Goal: Task Accomplishment & Management: Use online tool/utility

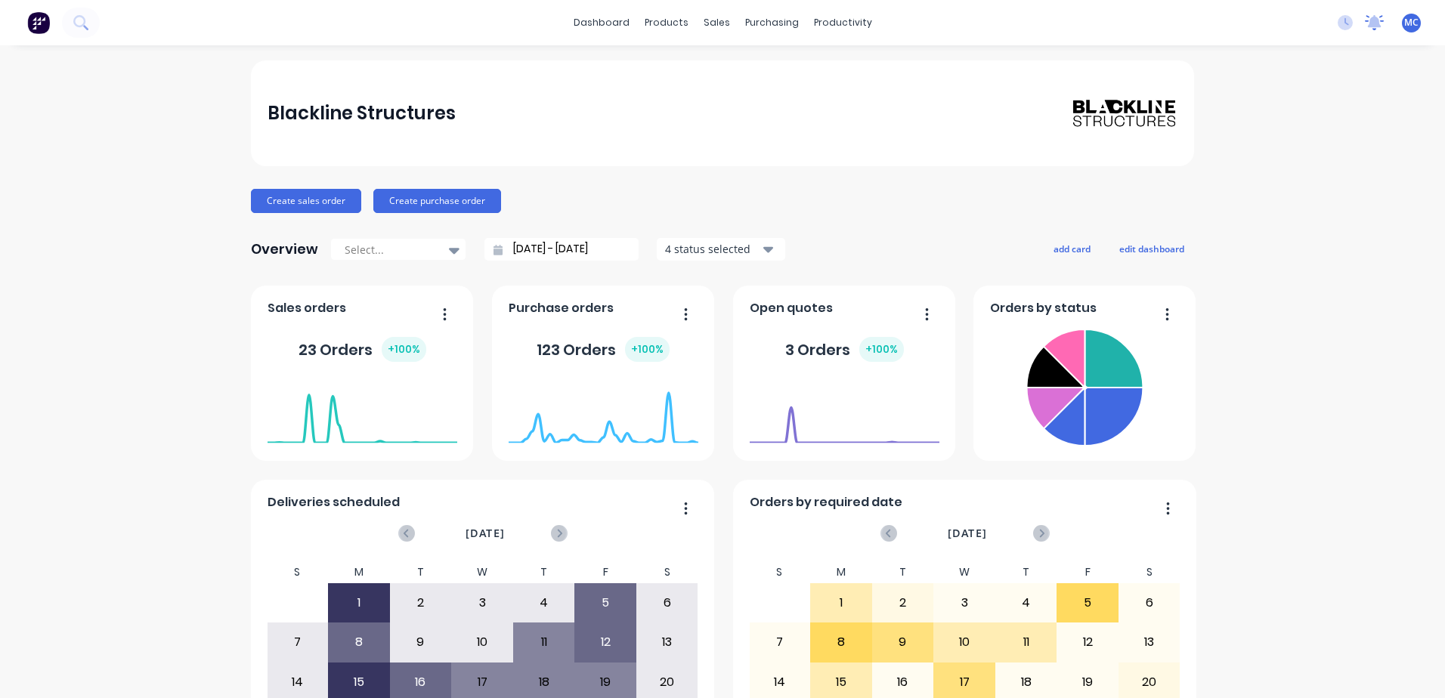
click at [1368, 28] on icon at bounding box center [1374, 22] width 19 height 15
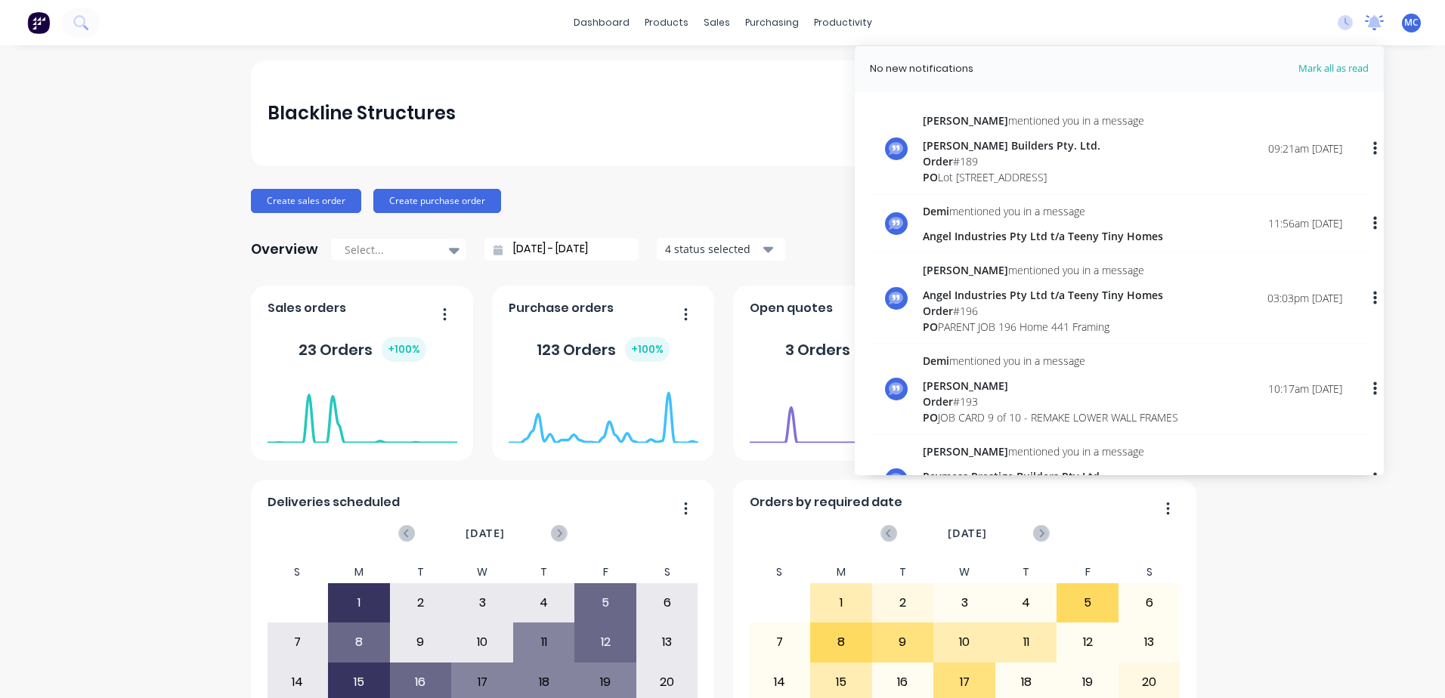
click at [1368, 28] on icon at bounding box center [1374, 22] width 19 height 15
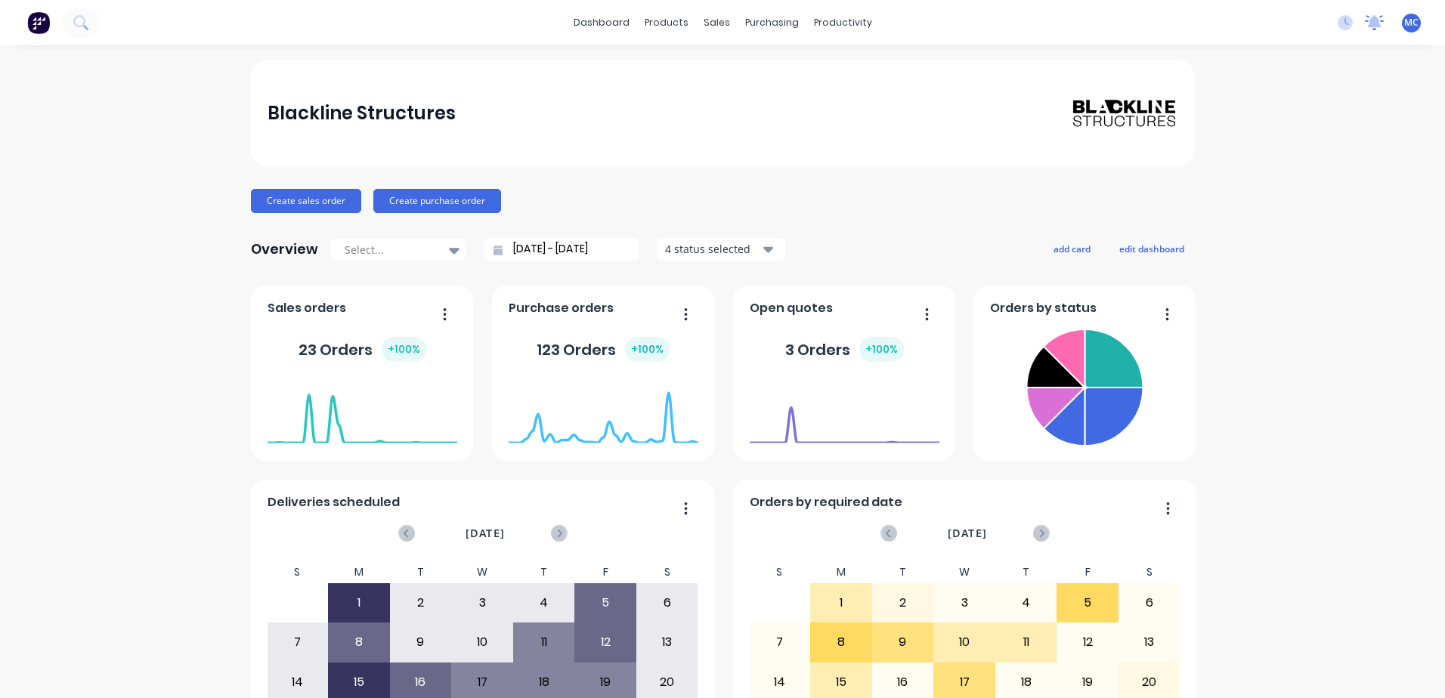
click at [1368, 20] on icon at bounding box center [1375, 21] width 14 height 12
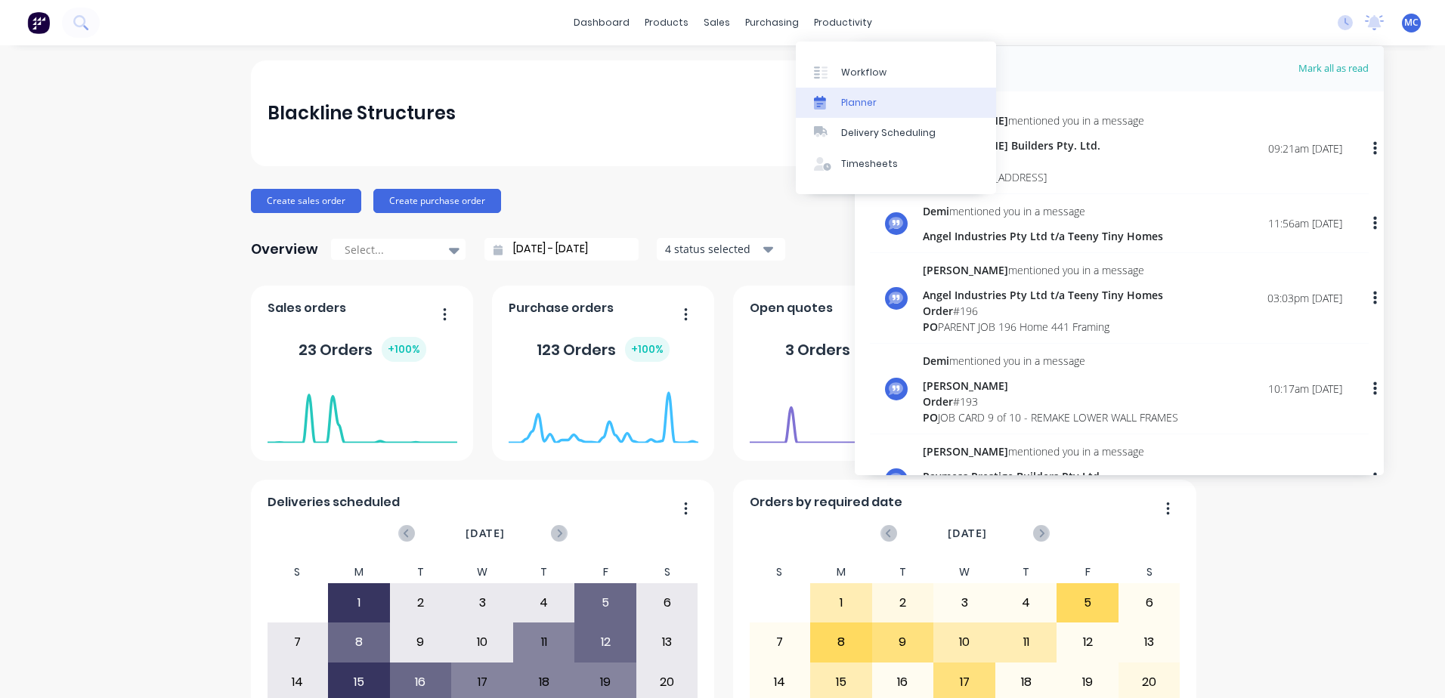
click at [871, 100] on div "Planner" at bounding box center [859, 103] width 36 height 14
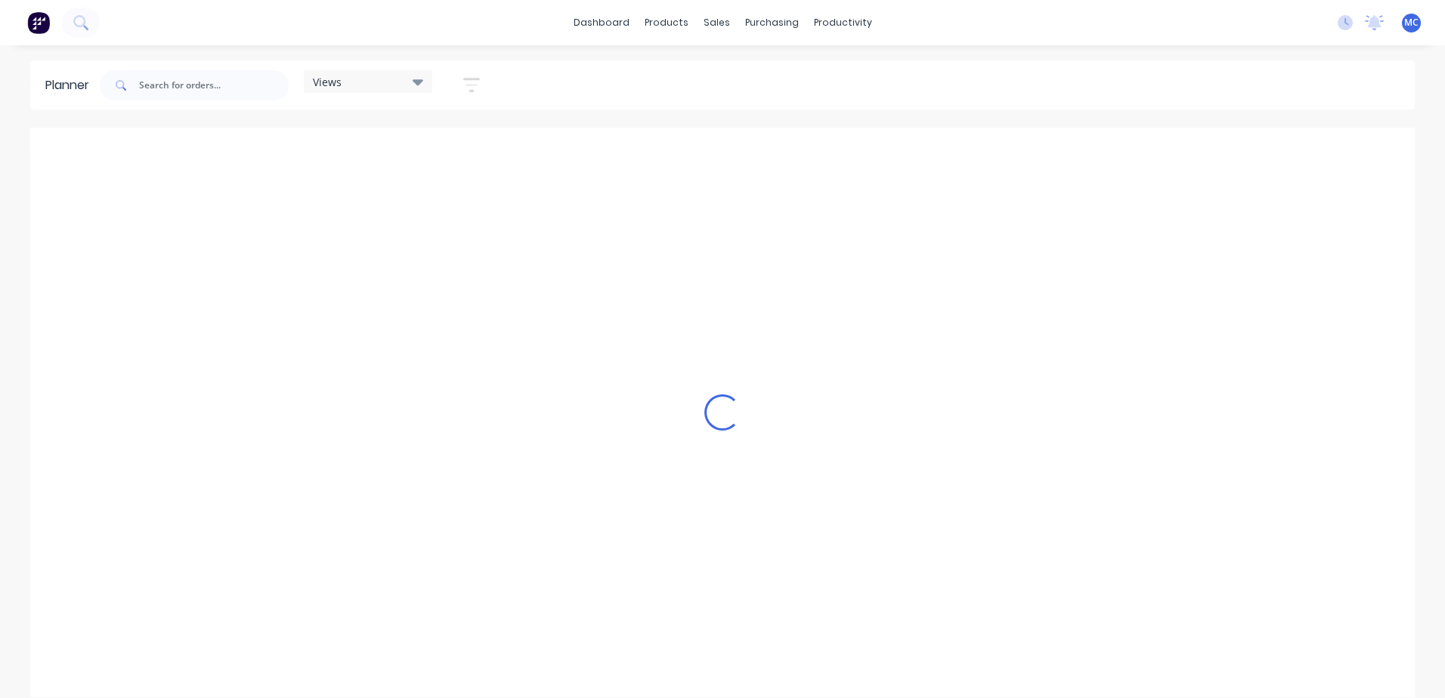
scroll to position [0, 1]
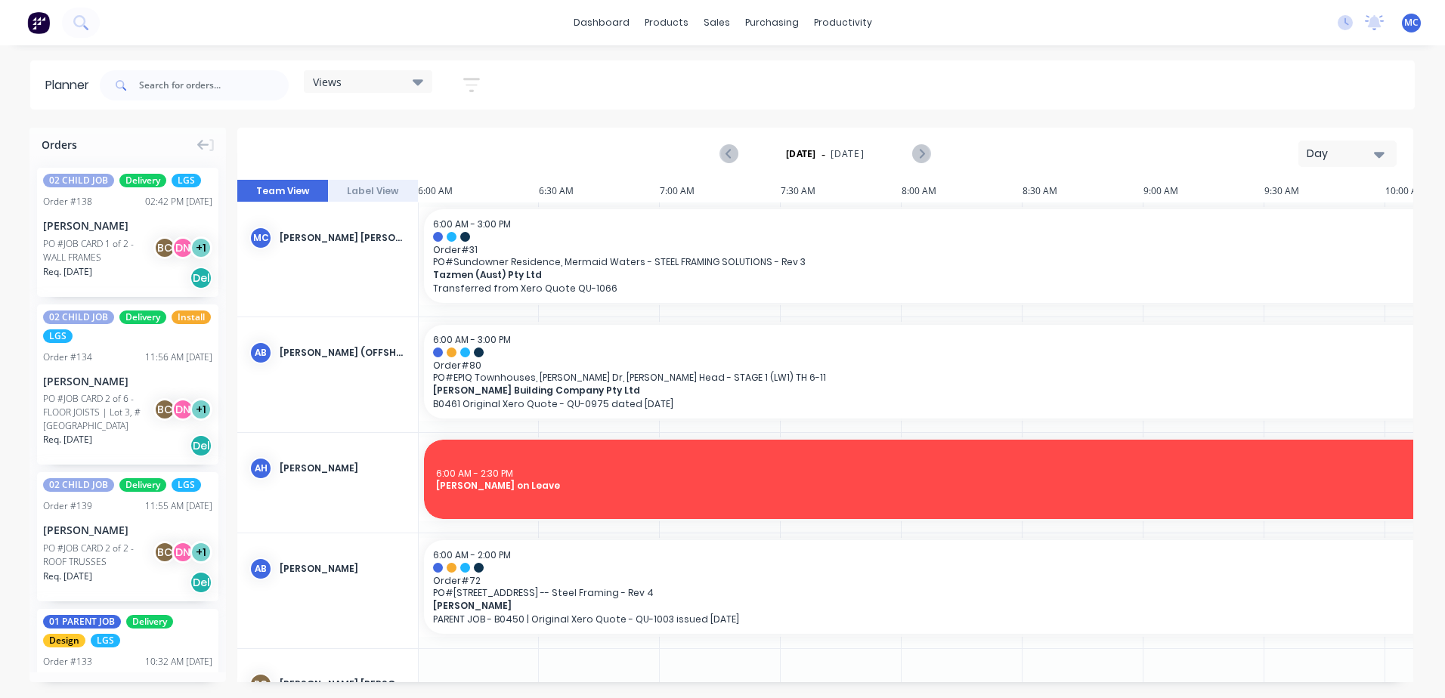
click at [1370, 148] on div "Day" at bounding box center [1342, 154] width 70 height 16
click at [1290, 231] on div "Week" at bounding box center [1321, 224] width 150 height 30
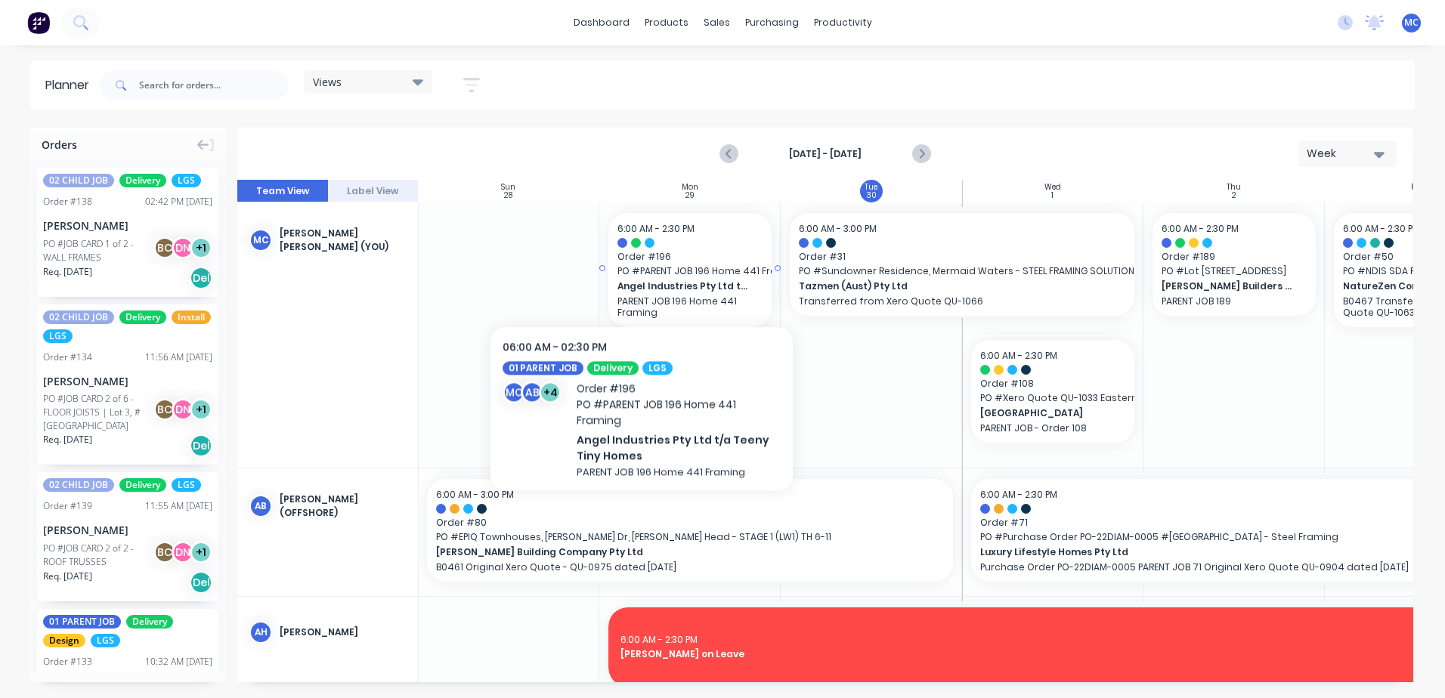
click at [642, 271] on span "PO # PARENT JOB 196 Home 441 Framing" at bounding box center [690, 272] width 145 height 14
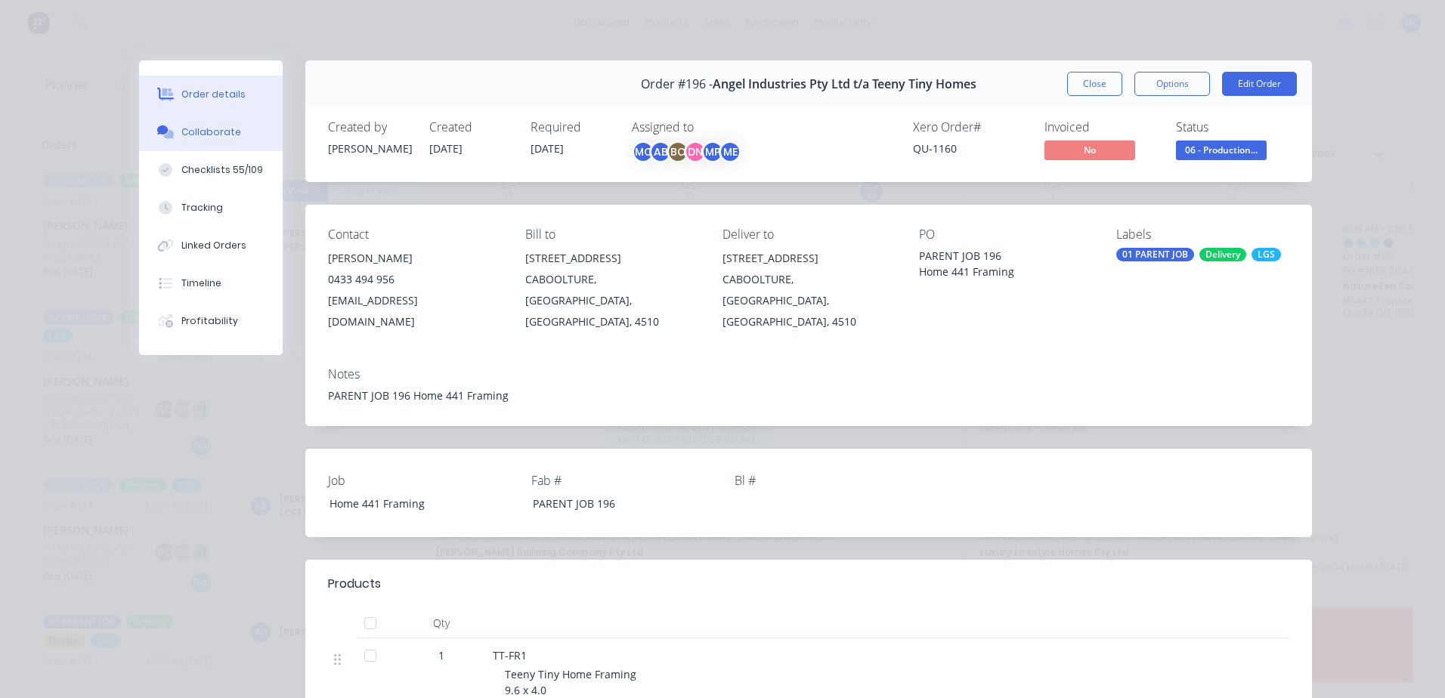
click at [157, 130] on icon at bounding box center [162, 129] width 11 height 9
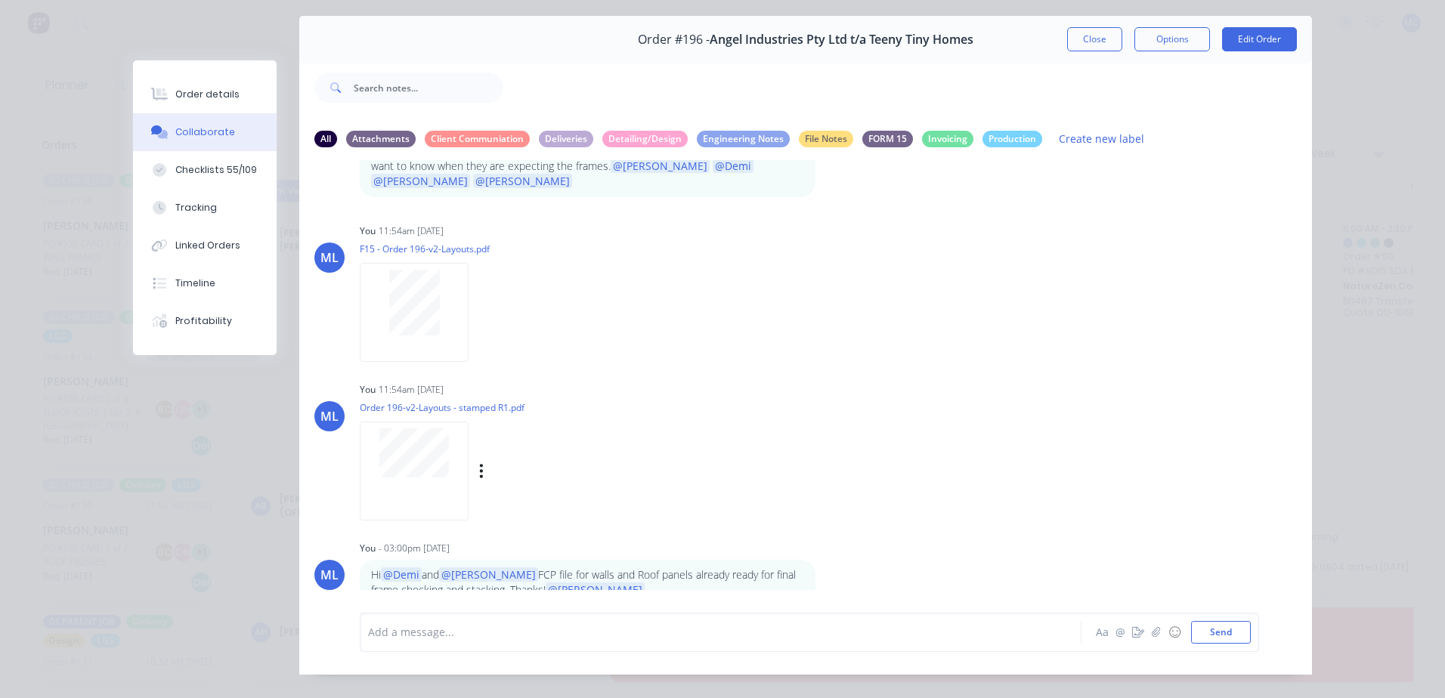
scroll to position [69, 0]
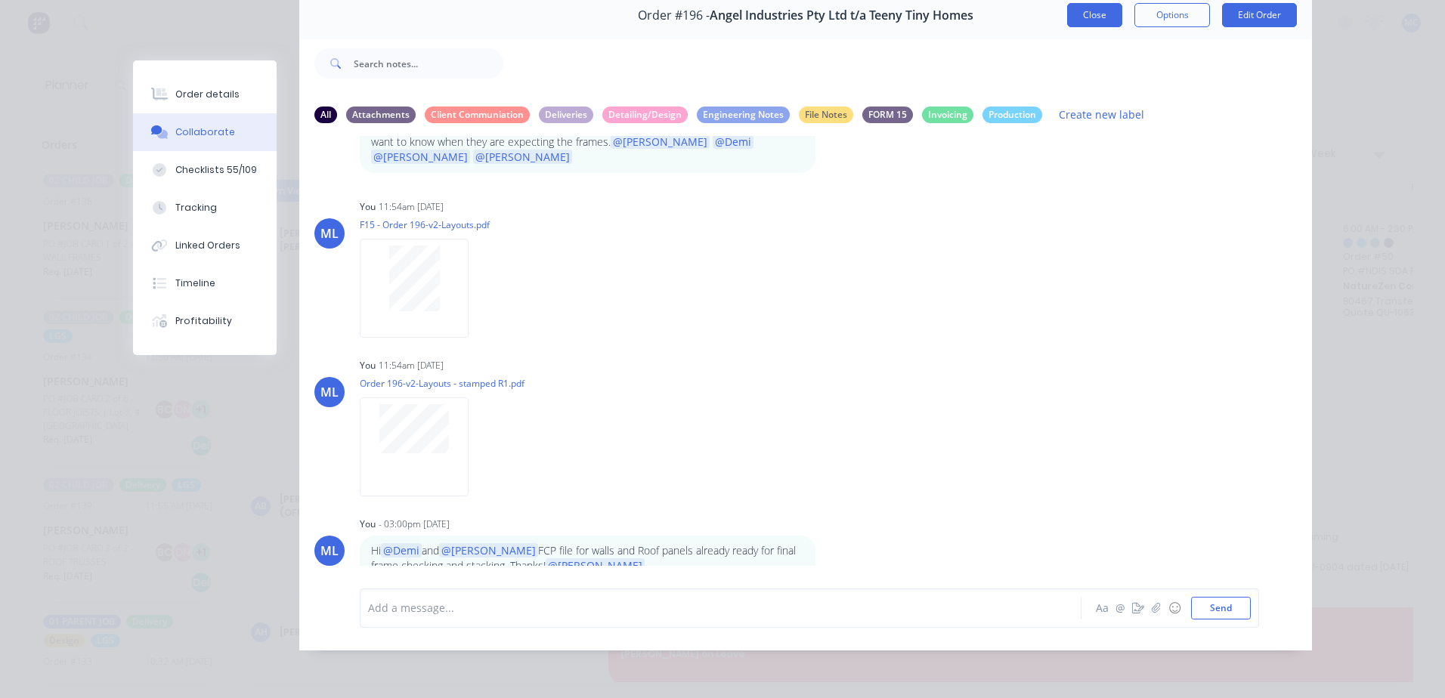
click at [1087, 12] on button "Close" at bounding box center [1094, 15] width 55 height 24
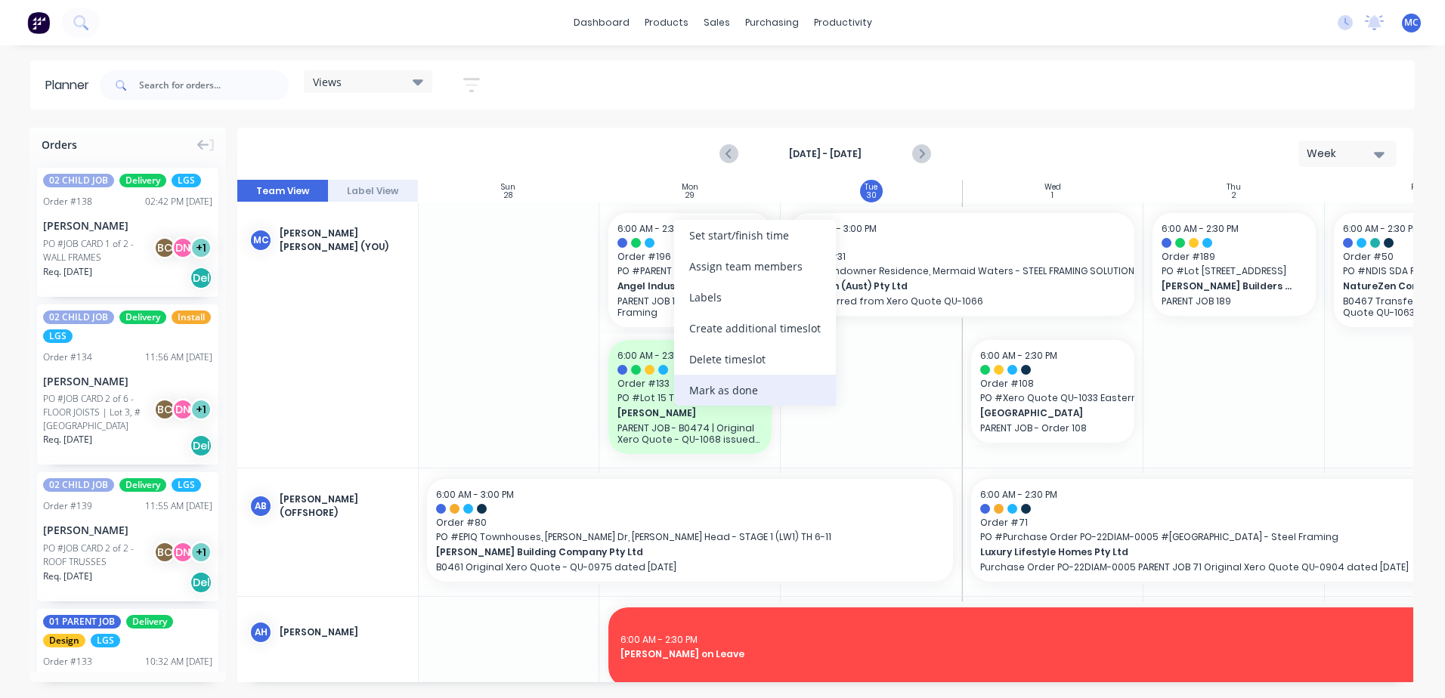
click at [742, 391] on div "Mark as done" at bounding box center [755, 390] width 162 height 31
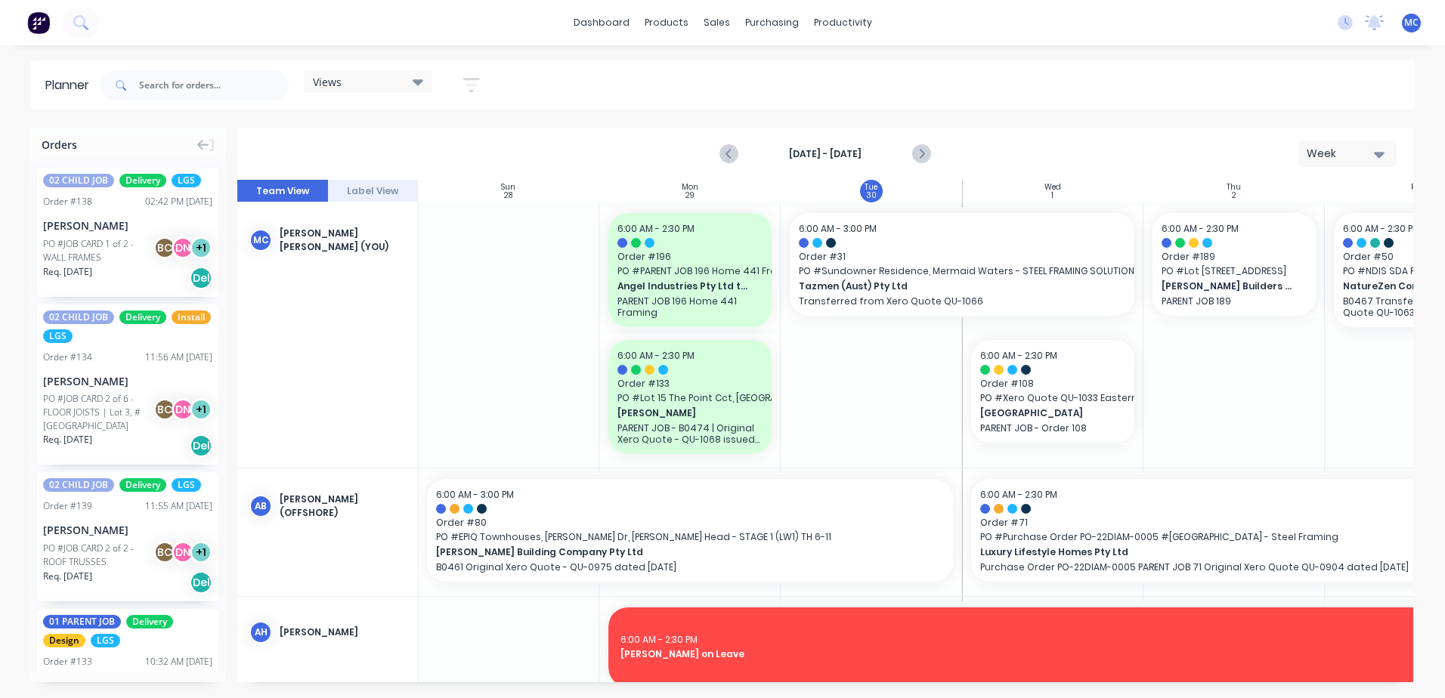
click at [369, 78] on div "Views" at bounding box center [368, 82] width 110 height 14
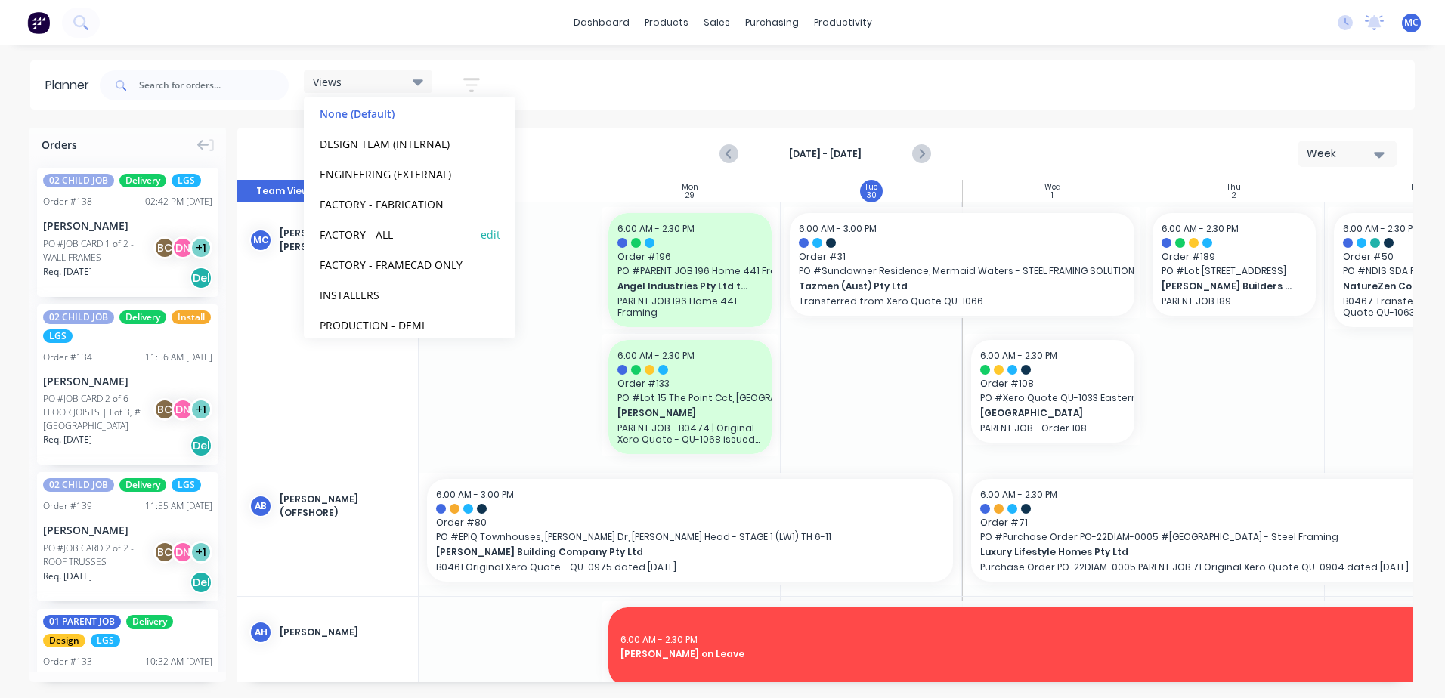
scroll to position [94, 0]
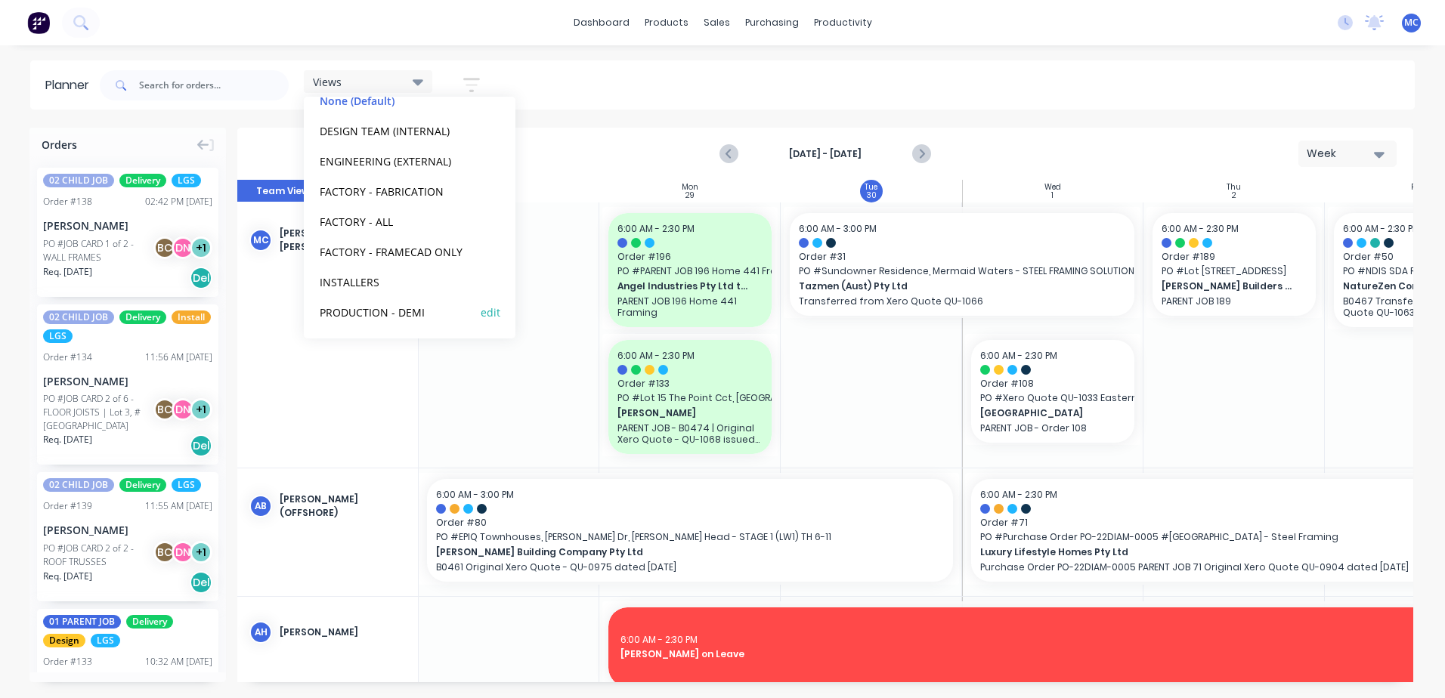
click at [419, 314] on button "PRODUCTION - DEMI" at bounding box center [395, 311] width 161 height 17
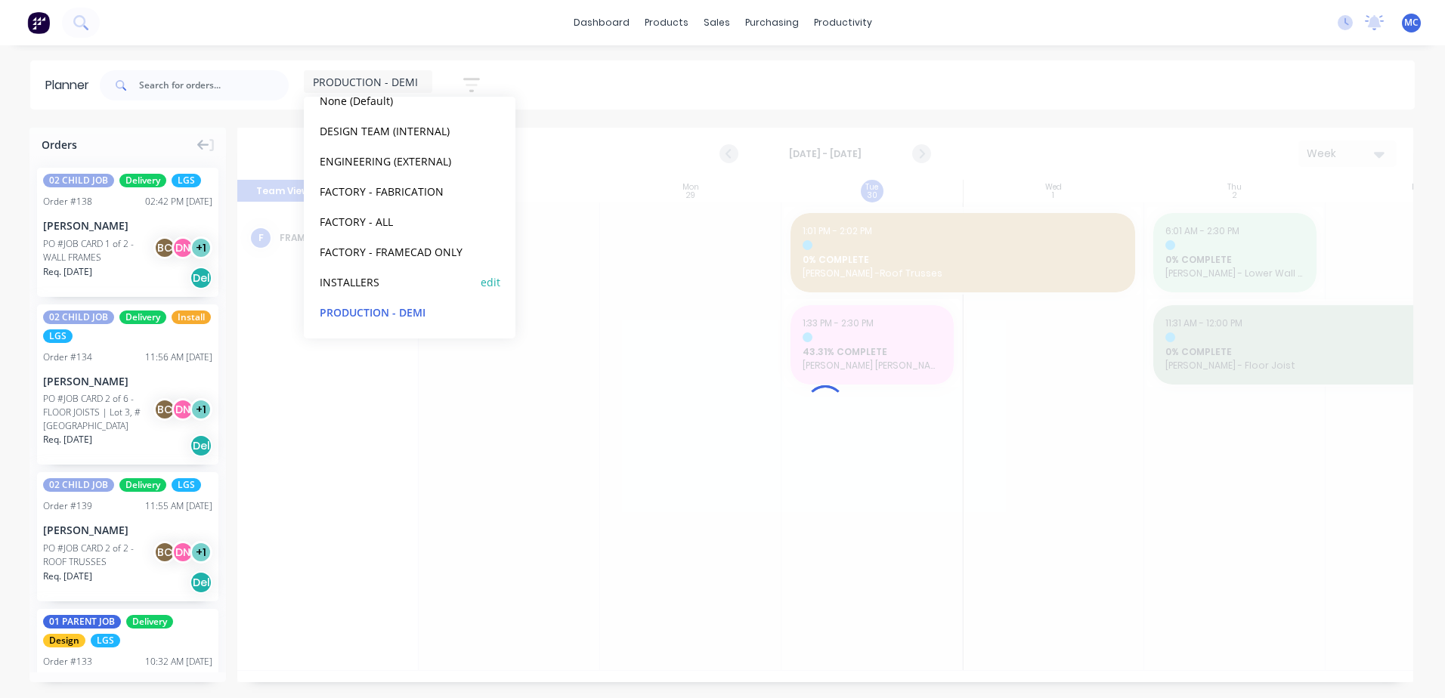
scroll to position [0, 1]
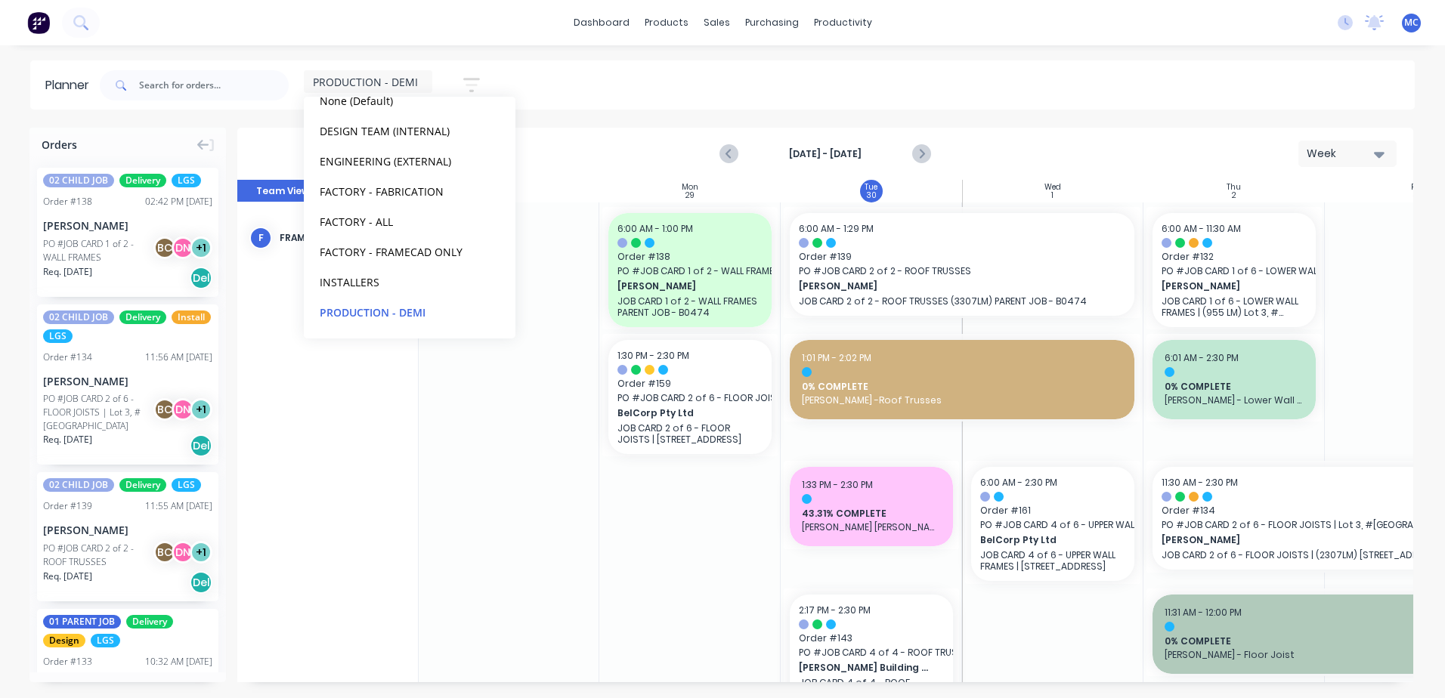
click at [874, 94] on div "PRODUCTION - DEMI Save new view None (Default) edit DESIGN TEAM (INTERNAL) edit…" at bounding box center [756, 85] width 1318 height 45
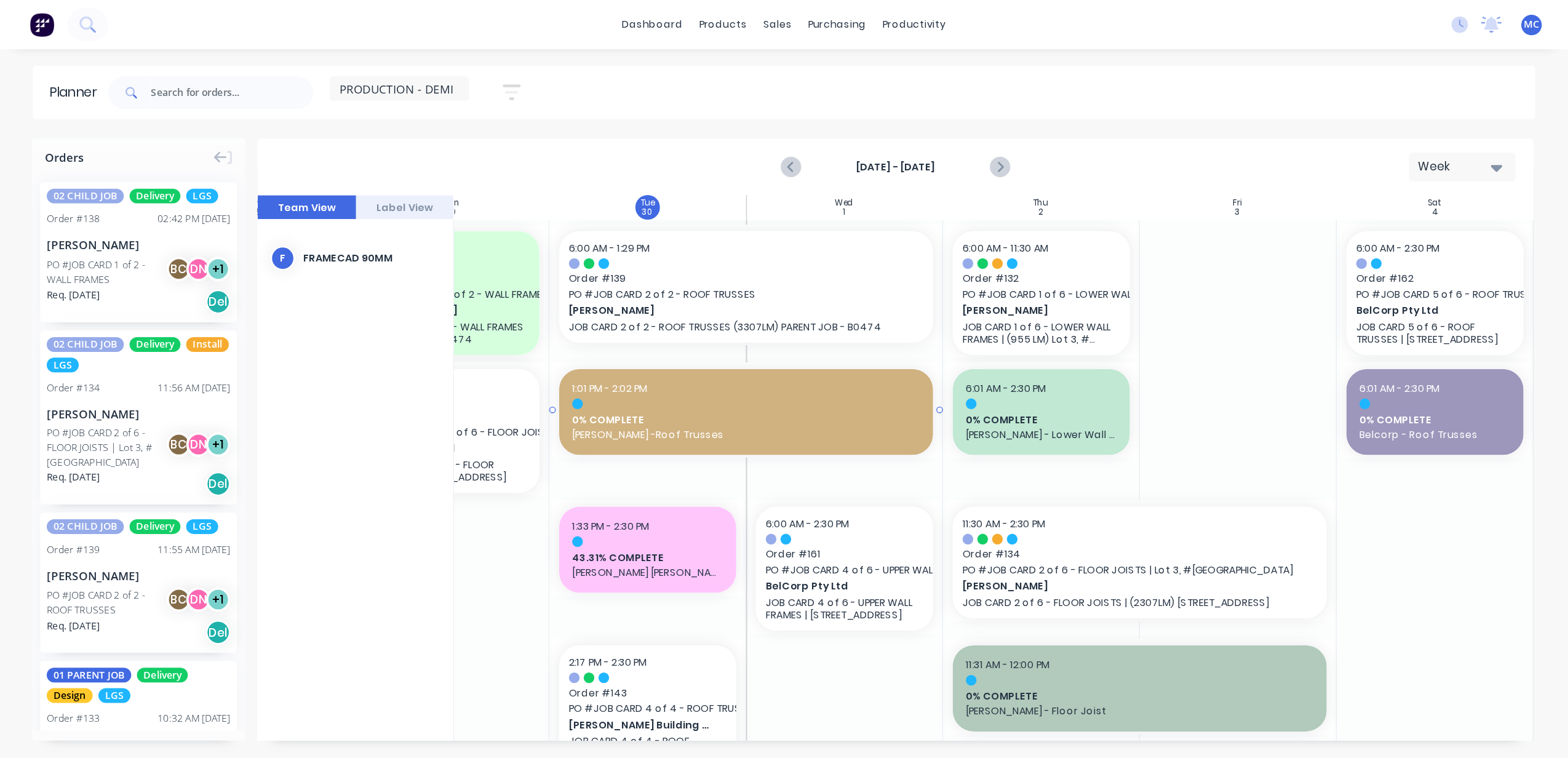
scroll to position [0, 0]
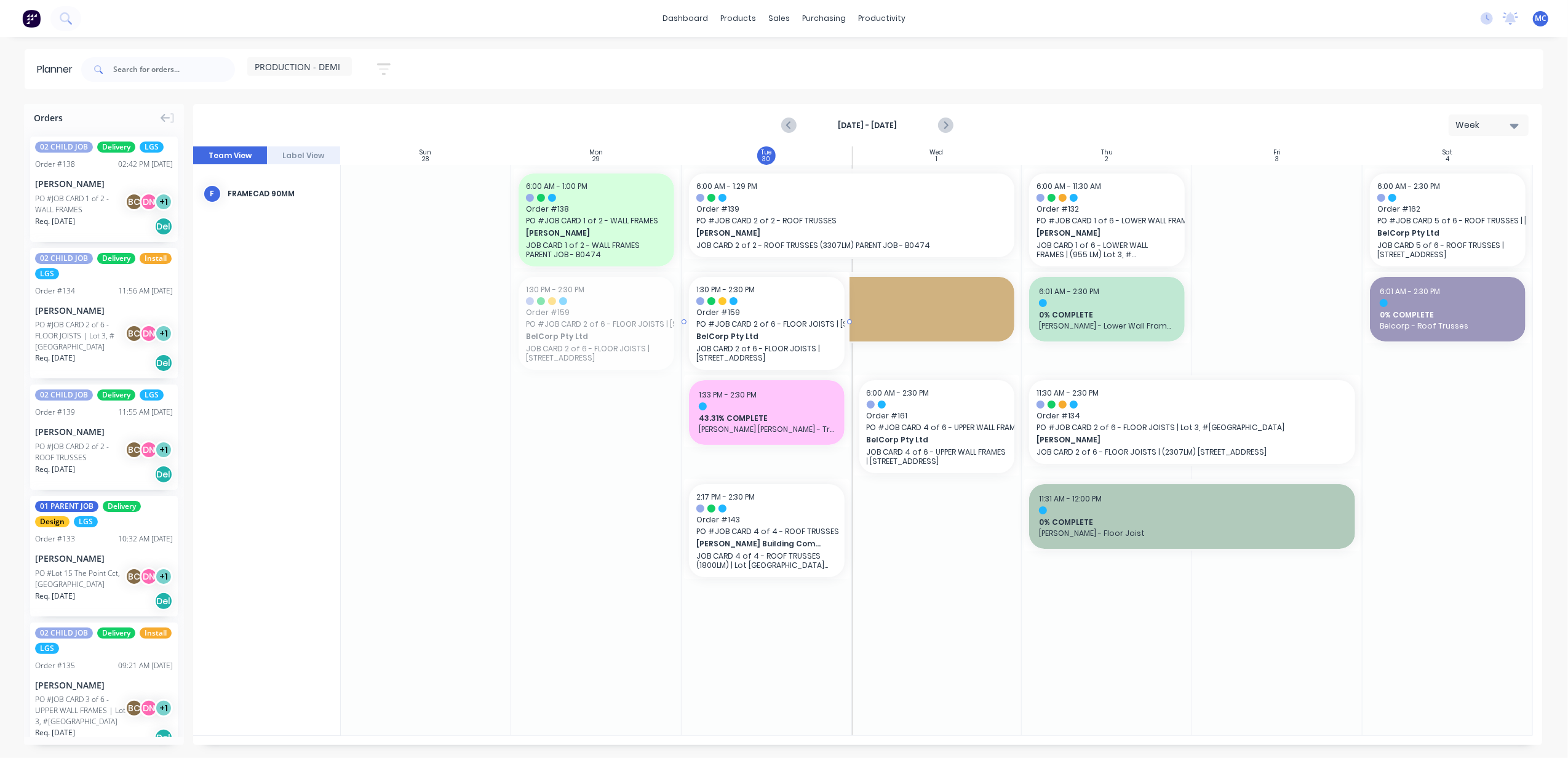
drag, startPoint x: 574, startPoint y: 342, endPoint x: 760, endPoint y: 348, distance: 186.1
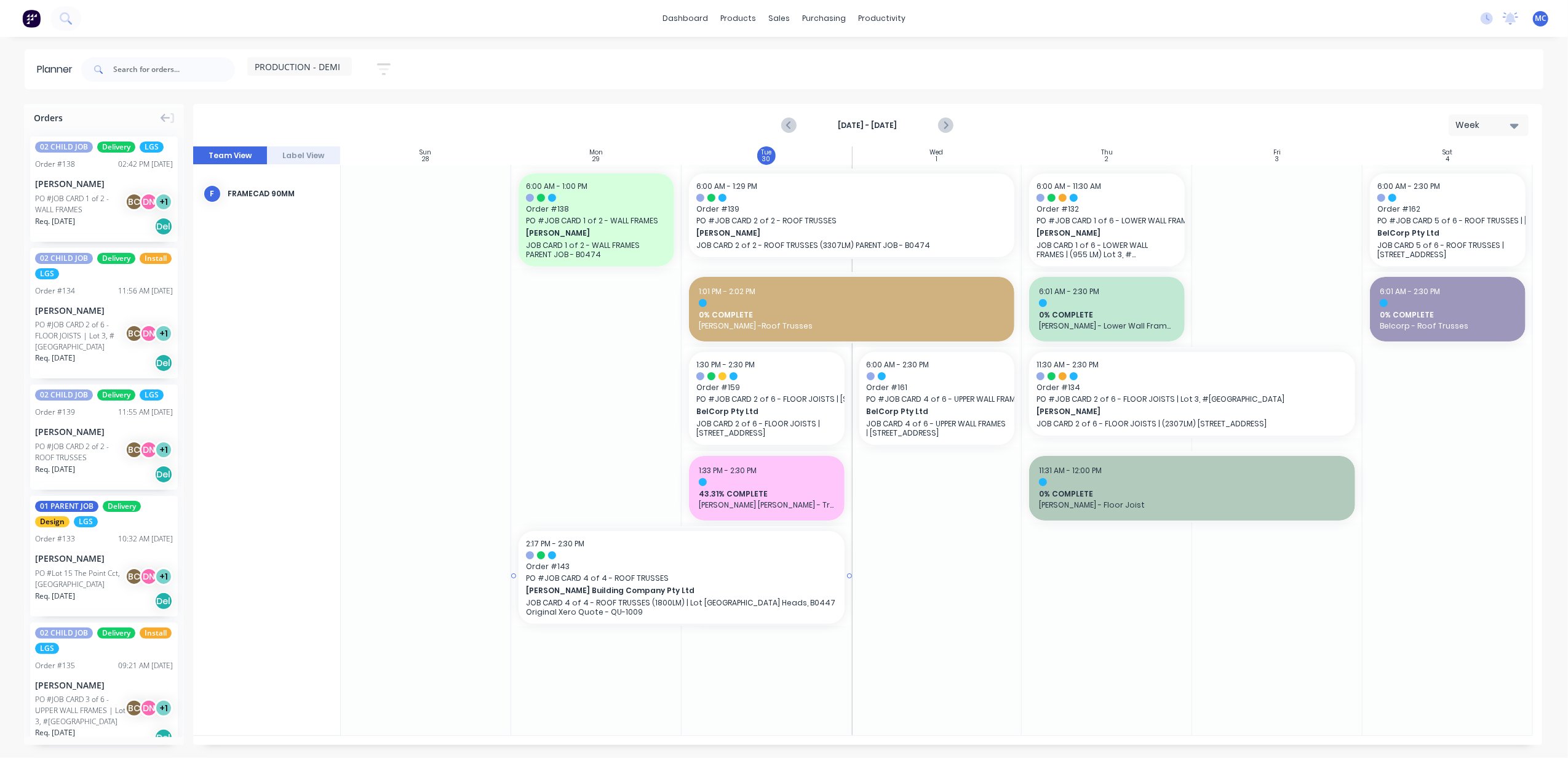
drag, startPoint x: 685, startPoint y: 575, endPoint x: 641, endPoint y: 584, distance: 44.9
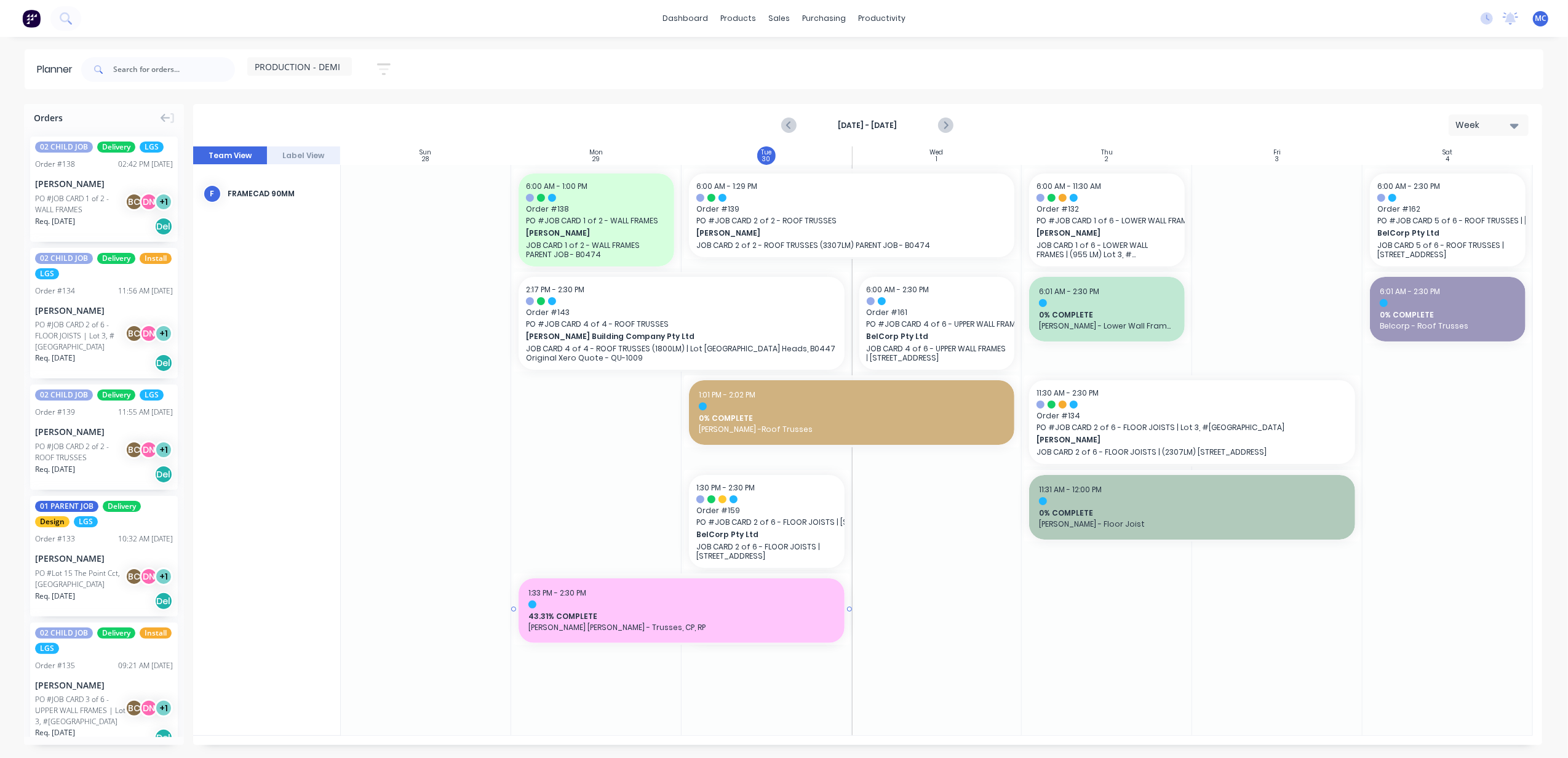
drag, startPoint x: 685, startPoint y: 607, endPoint x: 635, endPoint y: 614, distance: 50.5
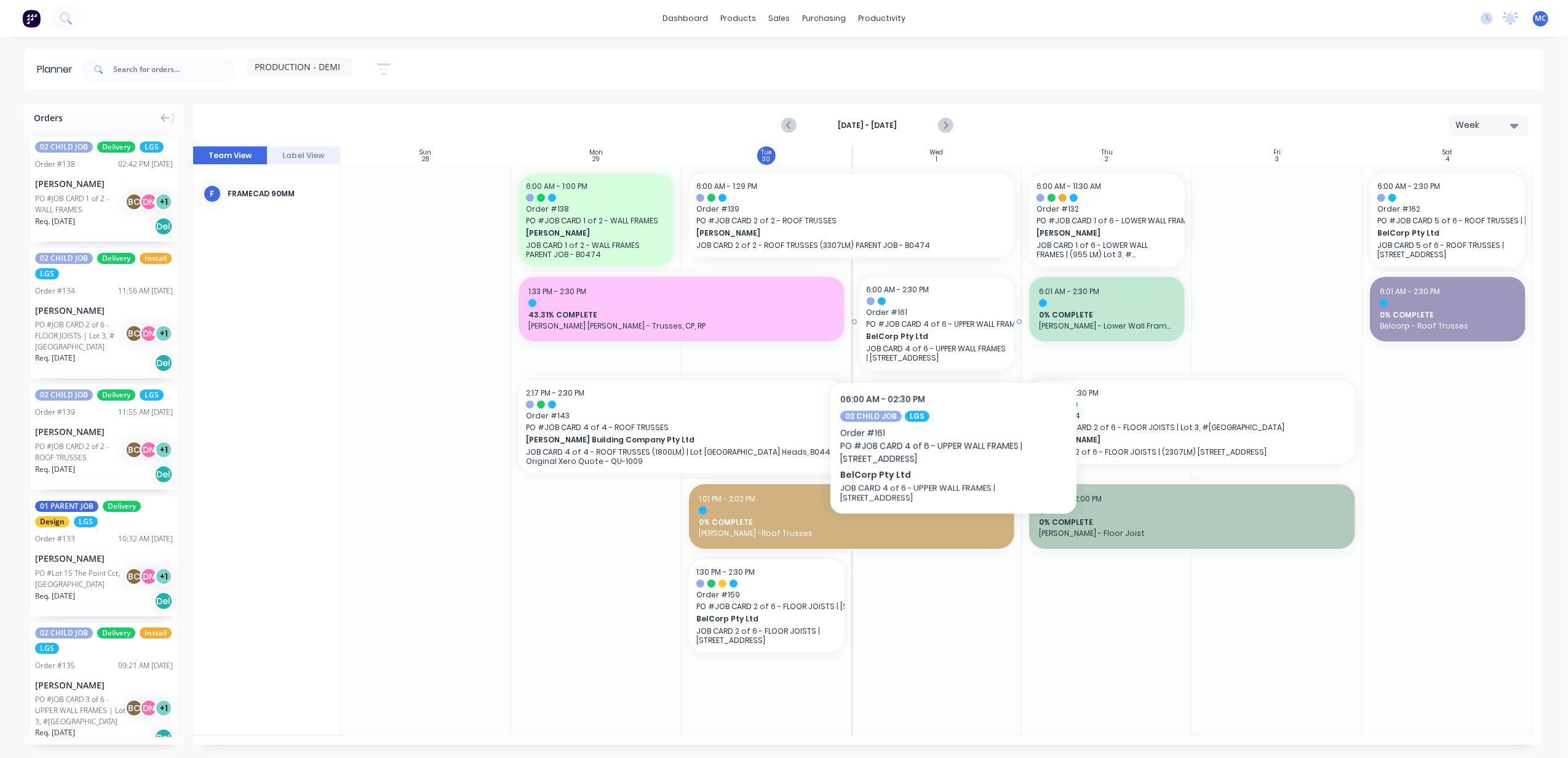
click at [954, 334] on span "BelCorp Pty Ltd" at bounding box center [930, 337] width 127 height 11
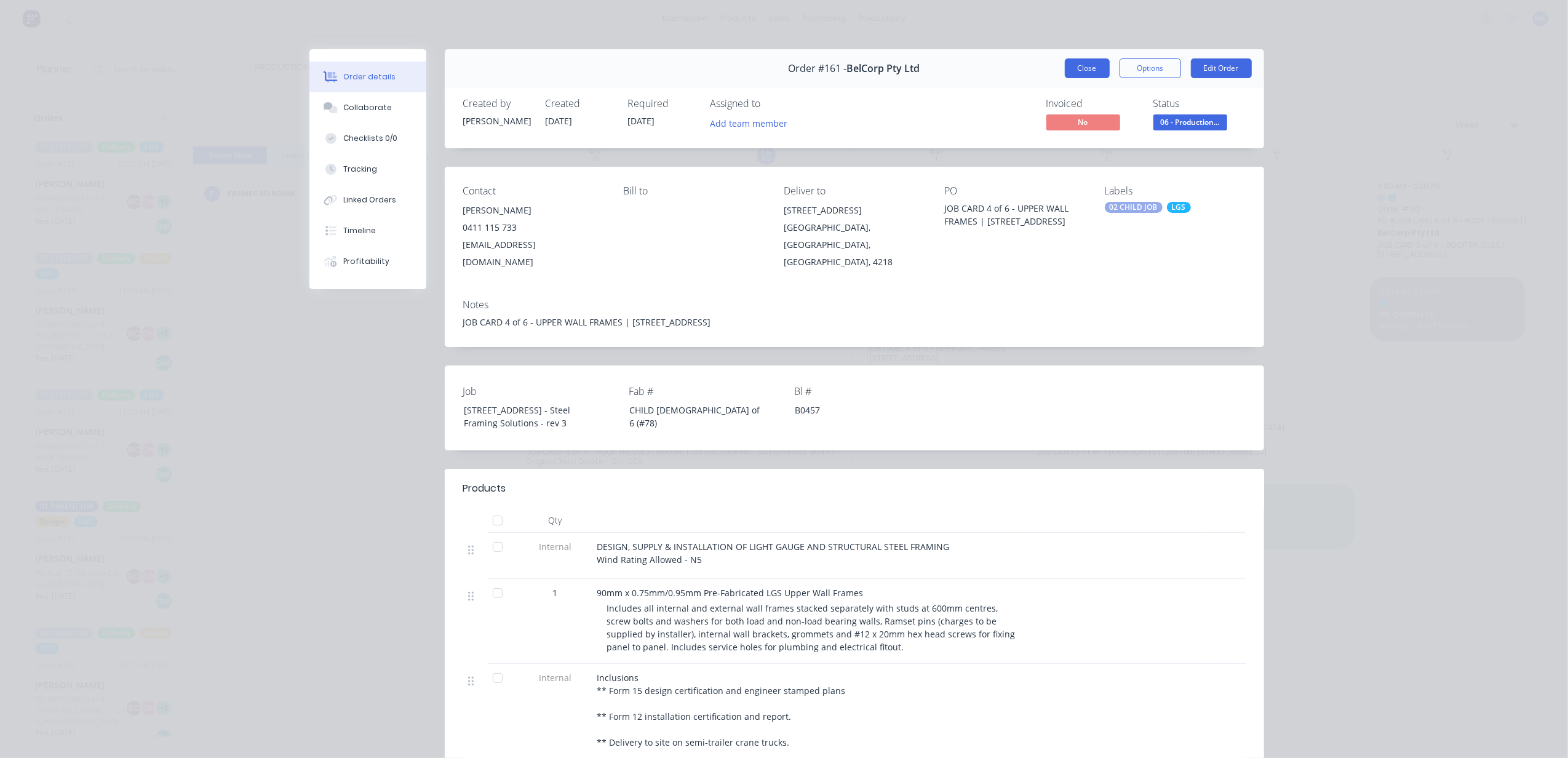
click at [1091, 72] on button "Close" at bounding box center [1086, 68] width 45 height 20
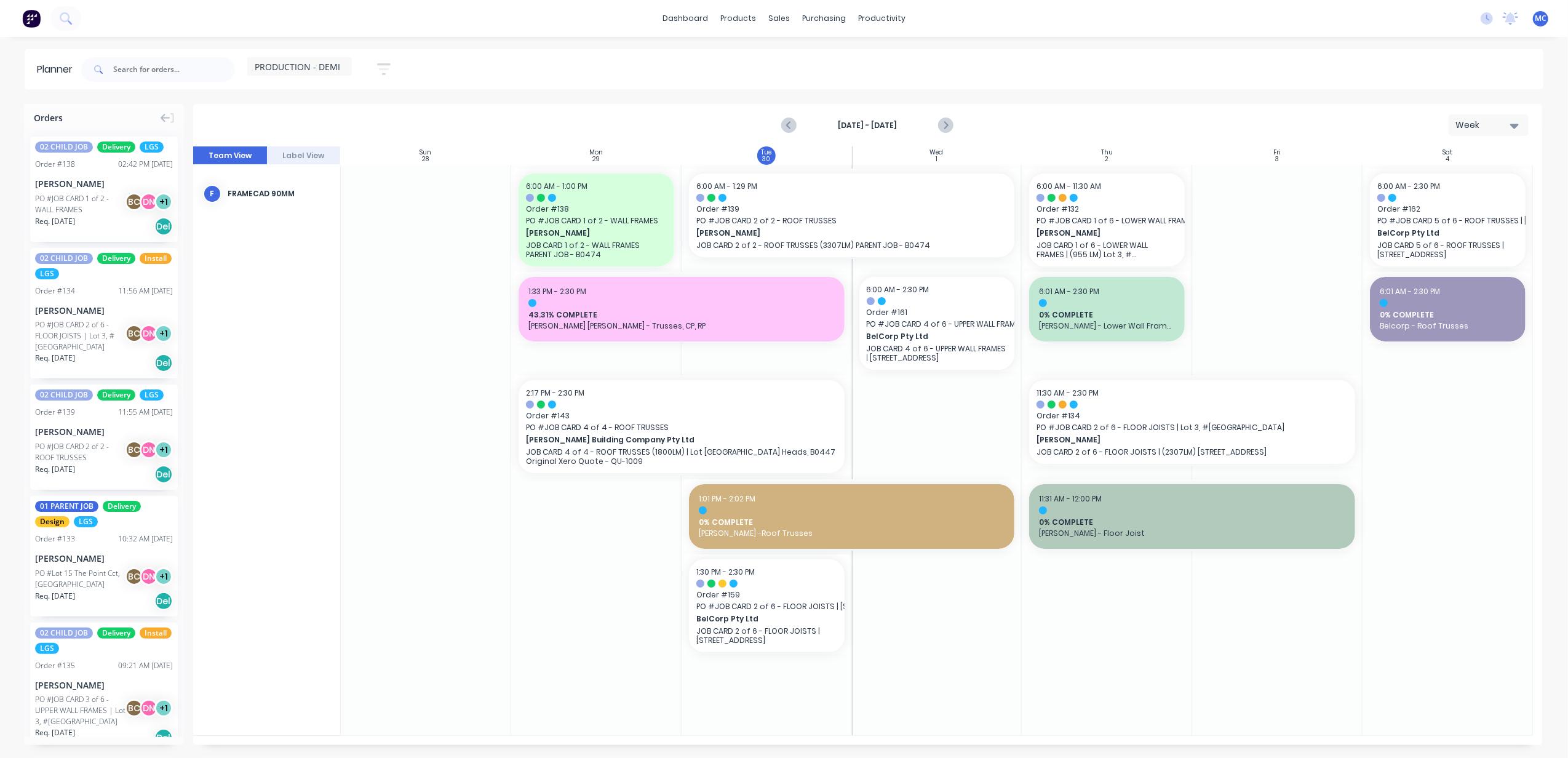
click at [1175, 193] on div at bounding box center [1277, 450] width 170 height 571
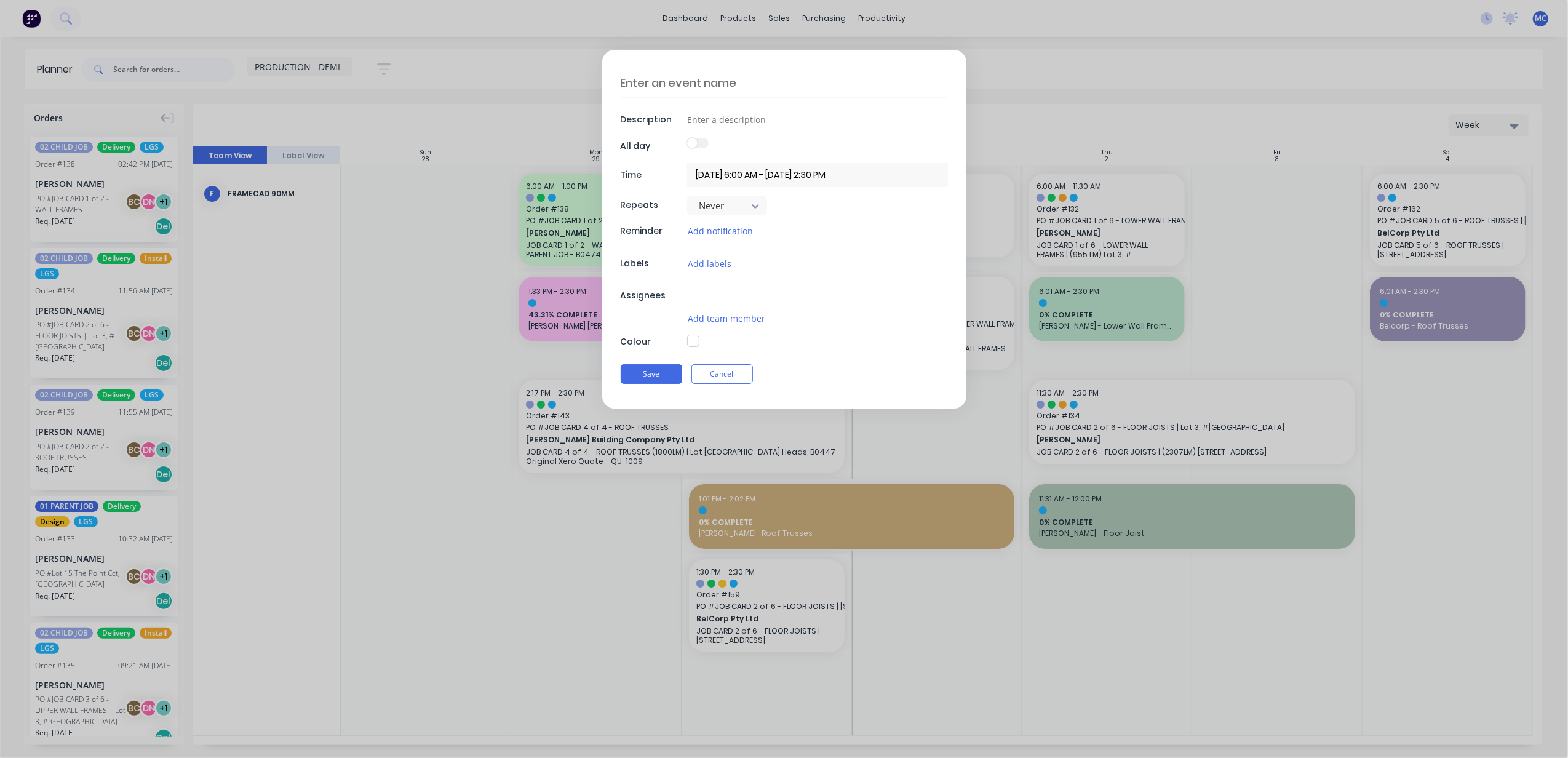
type textarea "x"
click at [734, 377] on button "Cancel" at bounding box center [723, 379] width 62 height 20
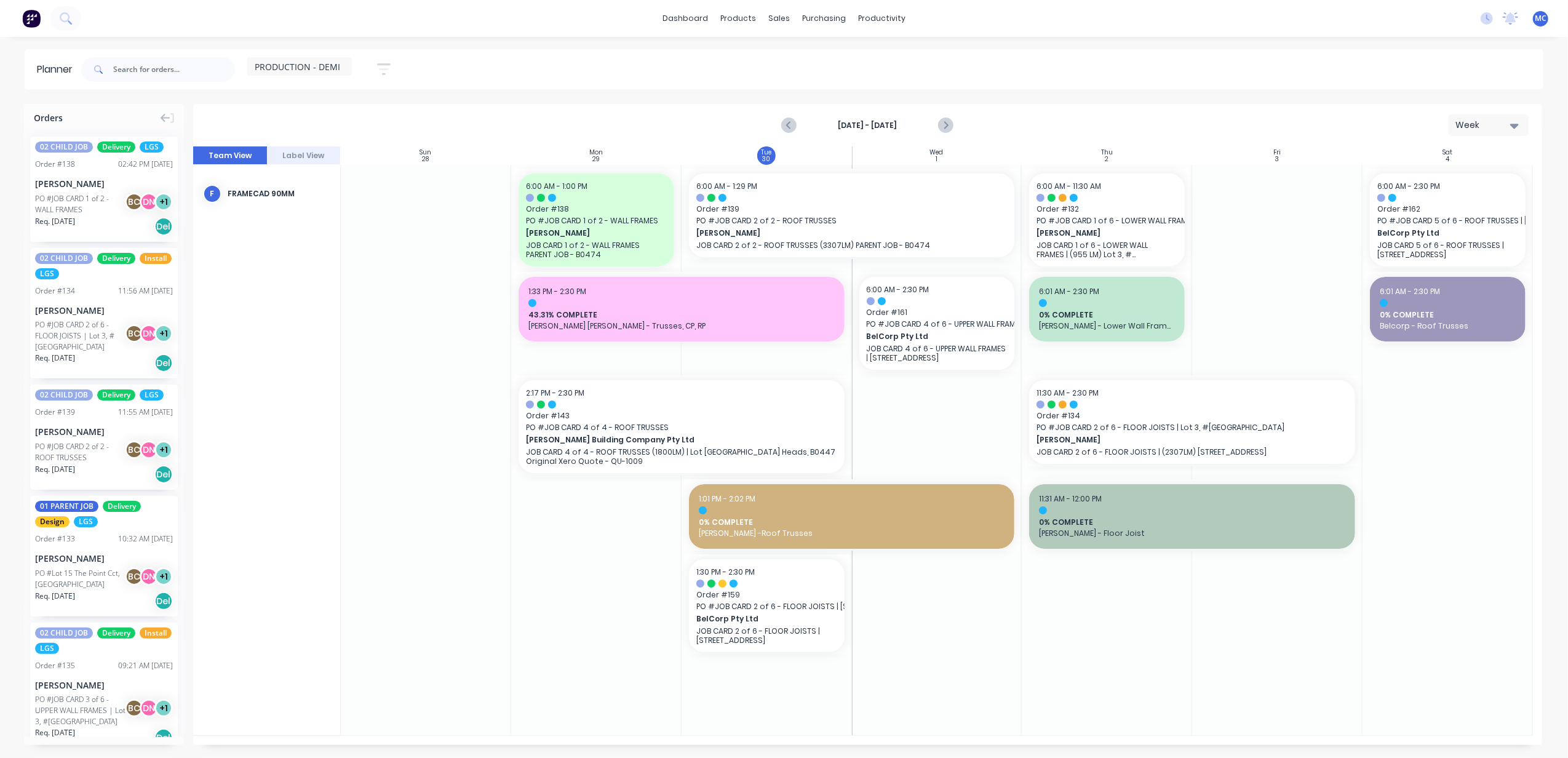
click at [325, 58] on div "PRODUCTION - DEMI" at bounding box center [299, 66] width 104 height 19
click at [325, 147] on div "None (Default) edit" at bounding box center [333, 158] width 154 height 24
click at [308, 187] on button "DESIGN TEAM (INTERNAL)" at bounding box center [321, 182] width 131 height 14
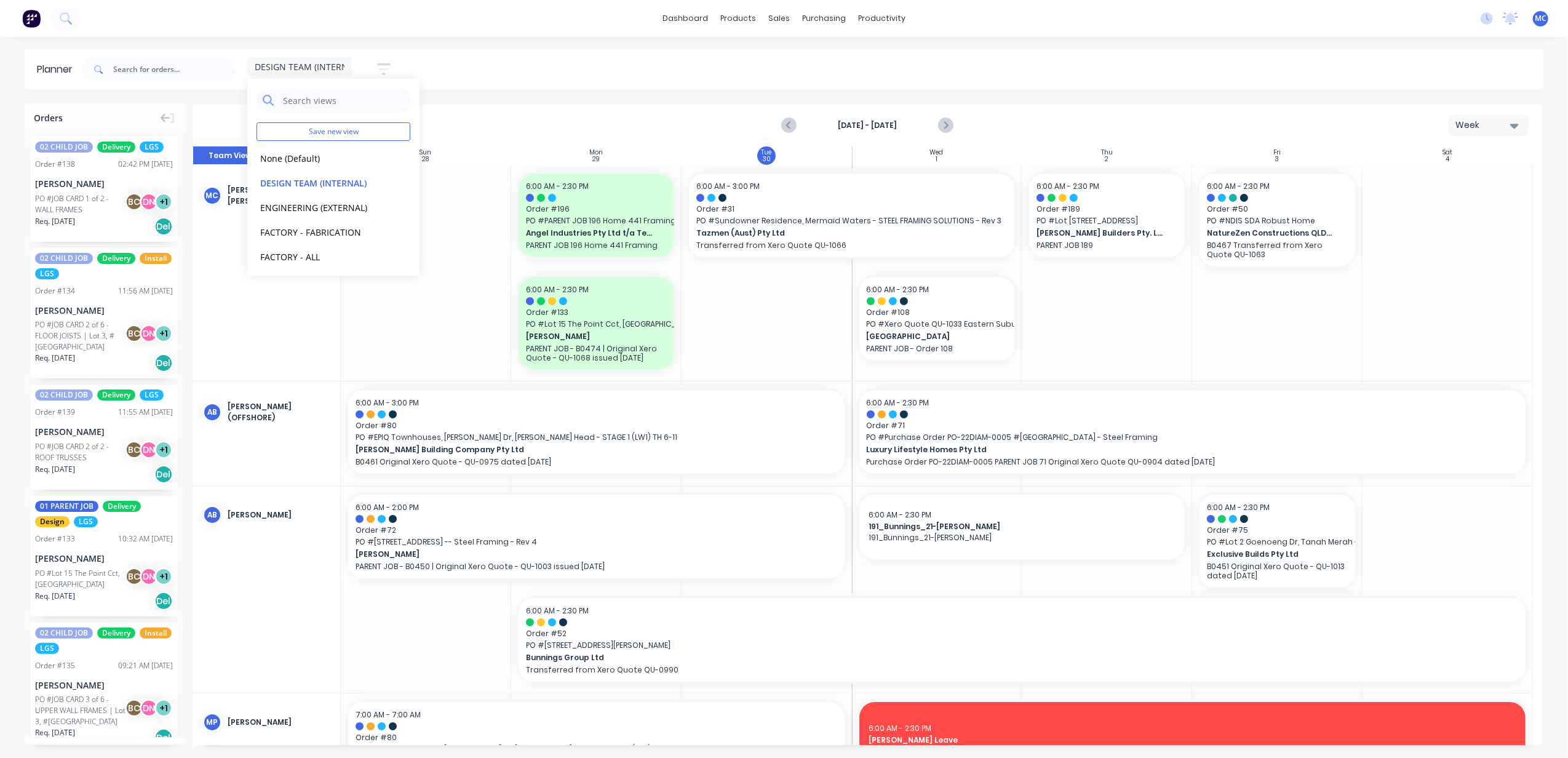
click at [526, 110] on div "[DATE] - [DATE] Week" at bounding box center [867, 125] width 1347 height 40
